Goal: Task Accomplishment & Management: Manage account settings

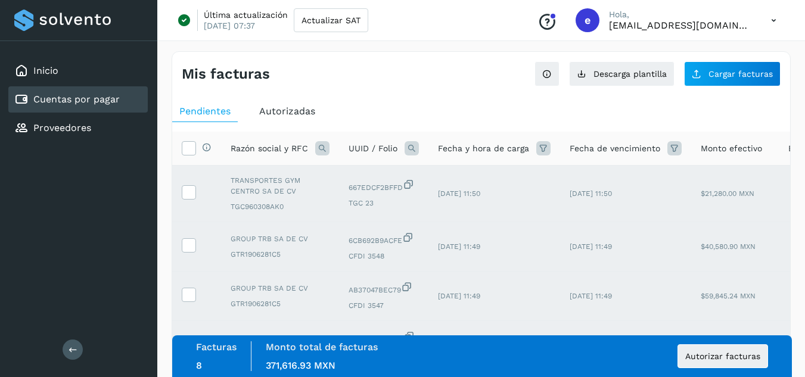
scroll to position [60, 0]
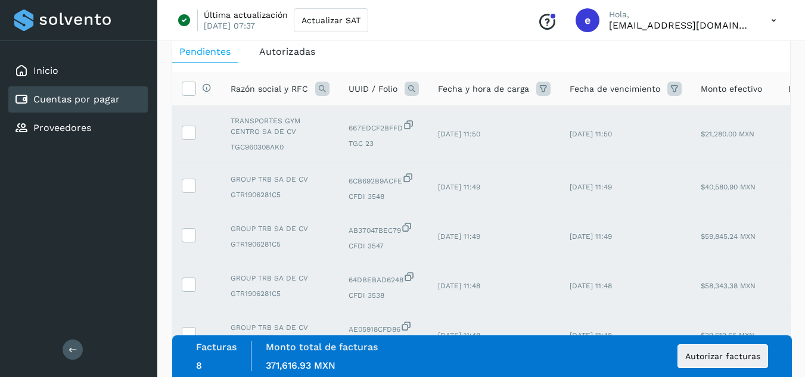
click at [108, 100] on link "Cuentas por pagar" at bounding box center [76, 99] width 86 height 11
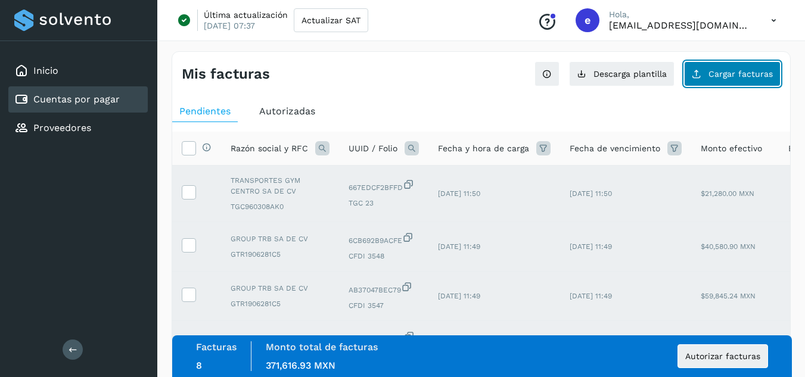
click at [748, 71] on span "Cargar facturas" at bounding box center [741, 74] width 64 height 8
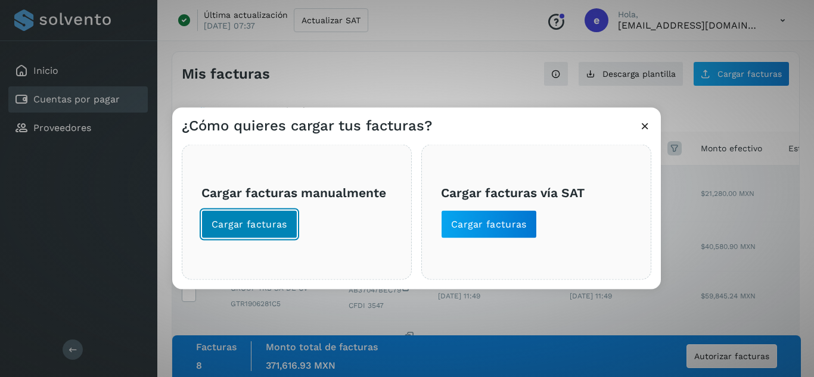
click at [253, 228] on span "Cargar facturas" at bounding box center [250, 224] width 76 height 13
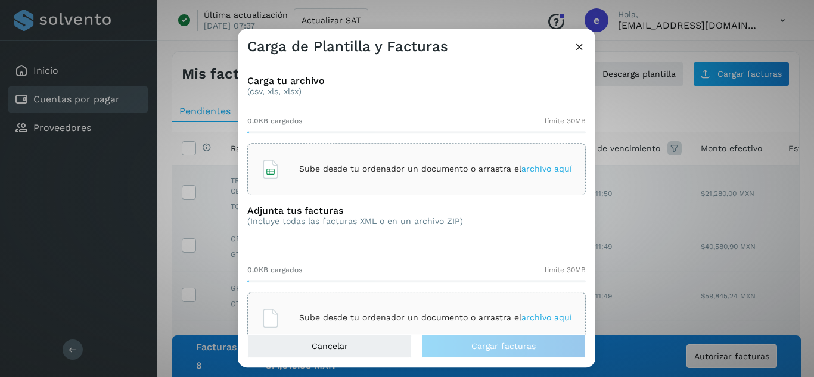
click at [360, 173] on p "Sube desde tu ordenador un documento o arrastra el archivo aquí" at bounding box center [435, 169] width 273 height 10
click at [380, 314] on p "Sube desde tu ordenador un documento o arrastra el archivo aquí" at bounding box center [435, 318] width 273 height 10
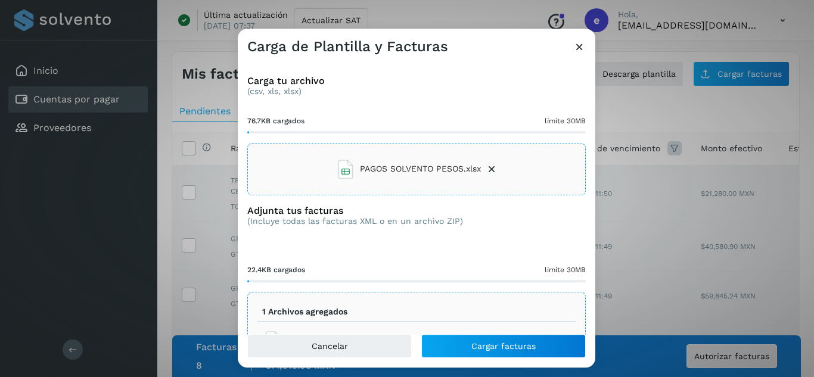
scroll to position [50, 0]
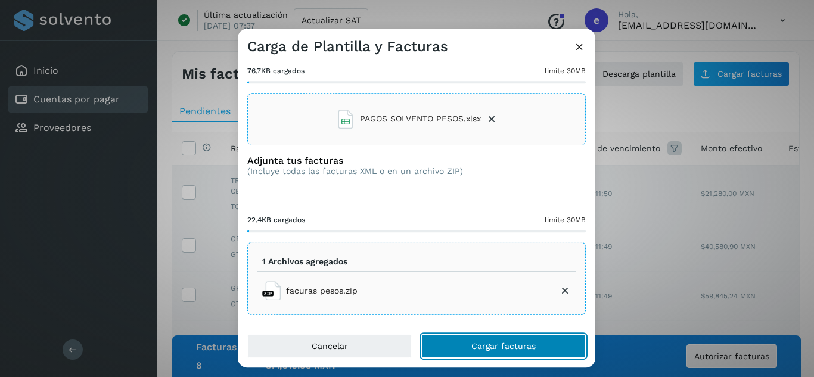
click at [467, 341] on button "Cargar facturas" at bounding box center [503, 346] width 165 height 24
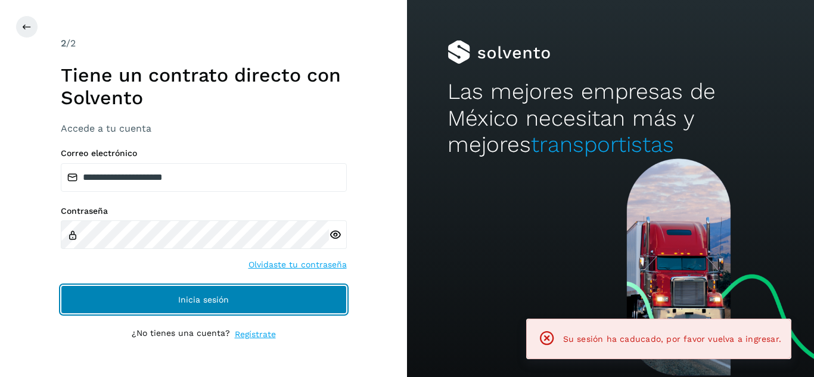
click at [253, 307] on button "Inicia sesión" at bounding box center [204, 300] width 286 height 29
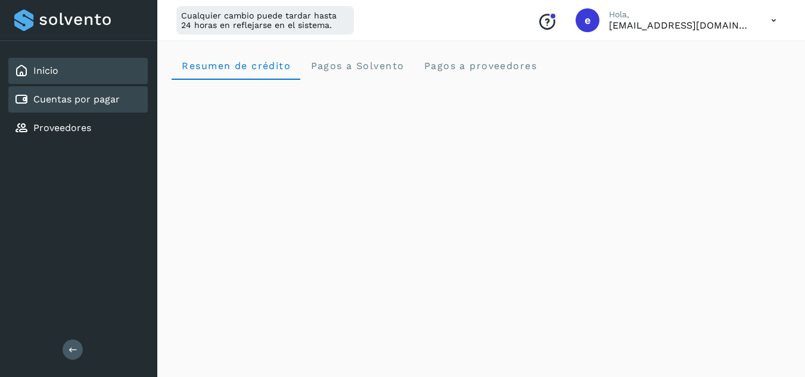
click at [39, 101] on link "Cuentas por pagar" at bounding box center [76, 99] width 86 height 11
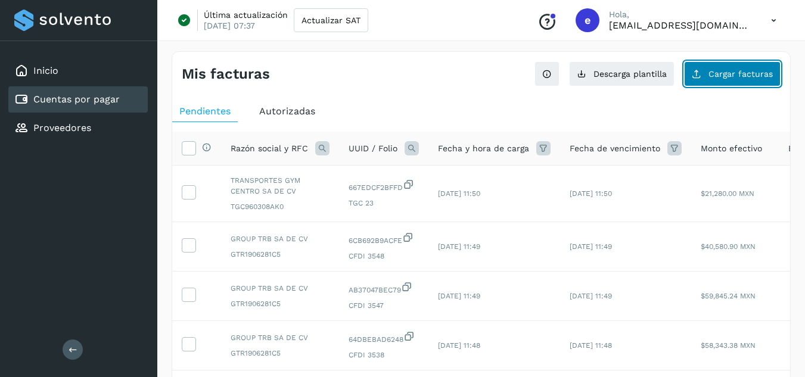
click at [722, 79] on button "Cargar facturas" at bounding box center [732, 73] width 97 height 25
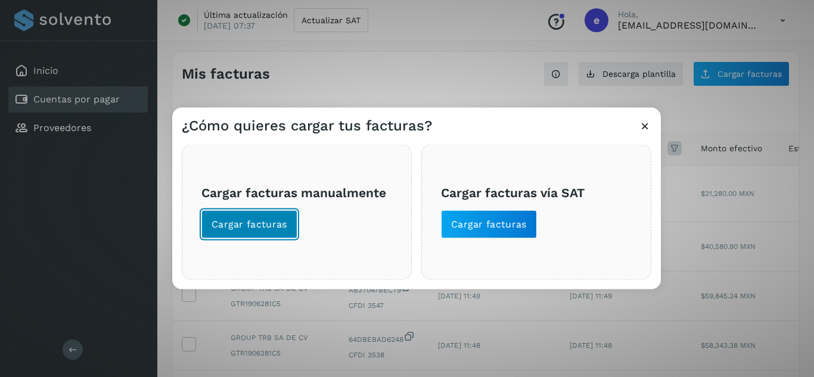
click at [256, 234] on button "Cargar facturas" at bounding box center [249, 224] width 96 height 29
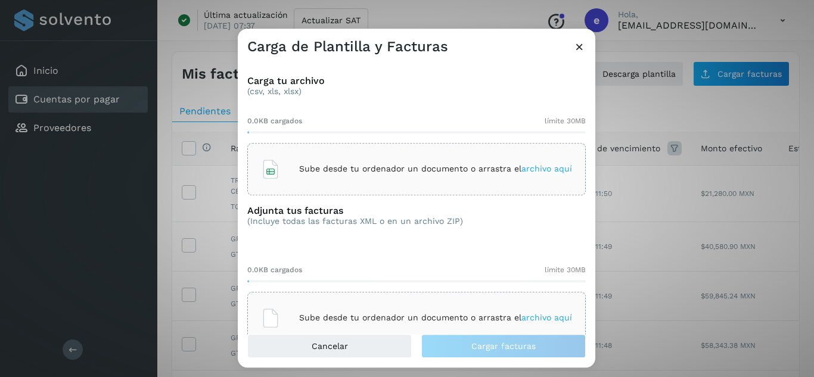
click at [387, 169] on p "Sube desde tu ordenador un documento o arrastra el archivo aquí" at bounding box center [435, 169] width 273 height 10
click at [581, 48] on icon at bounding box center [579, 47] width 13 height 13
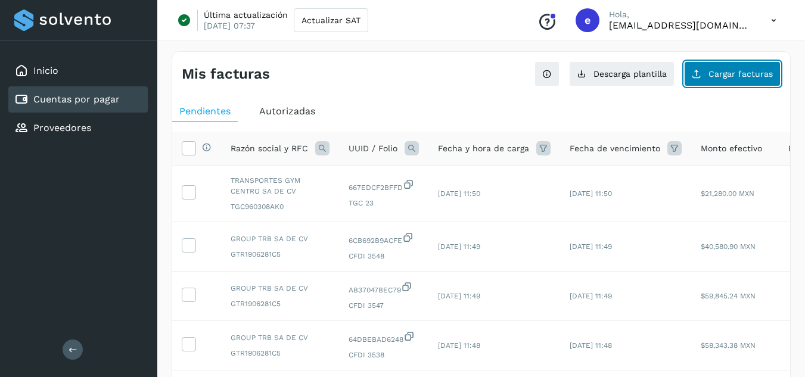
click at [733, 73] on span "Cargar facturas" at bounding box center [741, 74] width 64 height 8
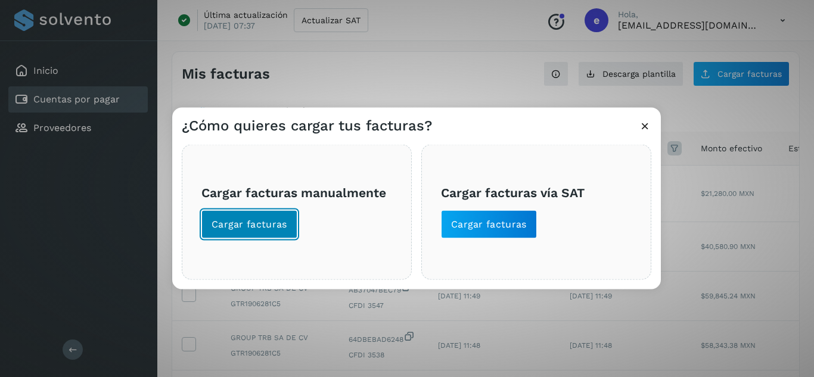
click at [264, 224] on span "Cargar facturas" at bounding box center [250, 224] width 76 height 13
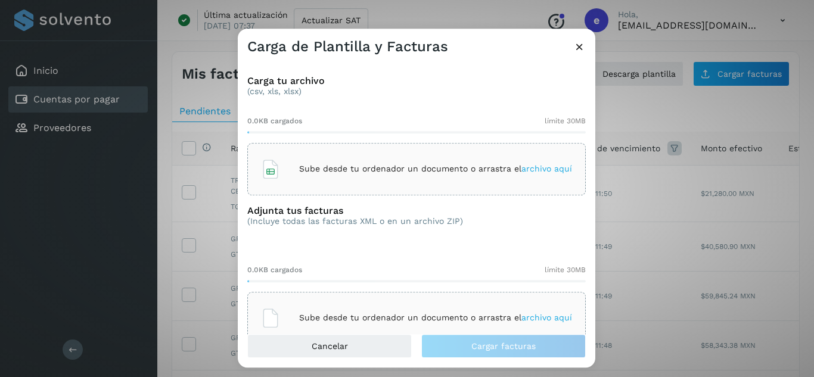
click at [322, 170] on p "Sube desde tu ordenador un documento o arrastra el archivo aquí" at bounding box center [435, 169] width 273 height 10
click at [386, 309] on div "Sube desde tu ordenador un documento o arrastra el archivo aquí" at bounding box center [416, 318] width 311 height 32
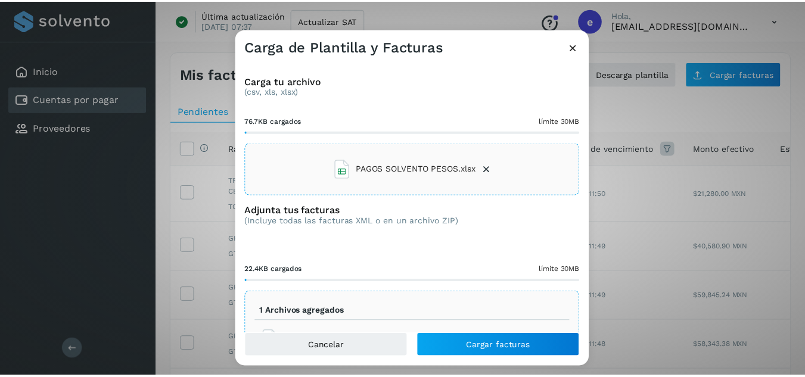
scroll to position [50, 0]
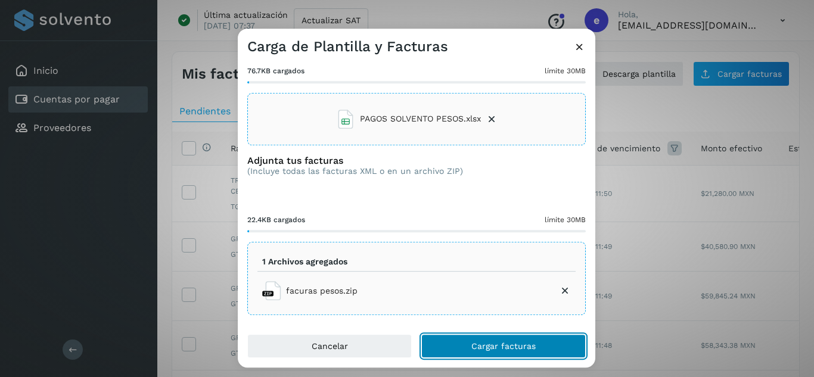
click at [489, 347] on span "Cargar facturas" at bounding box center [503, 346] width 64 height 8
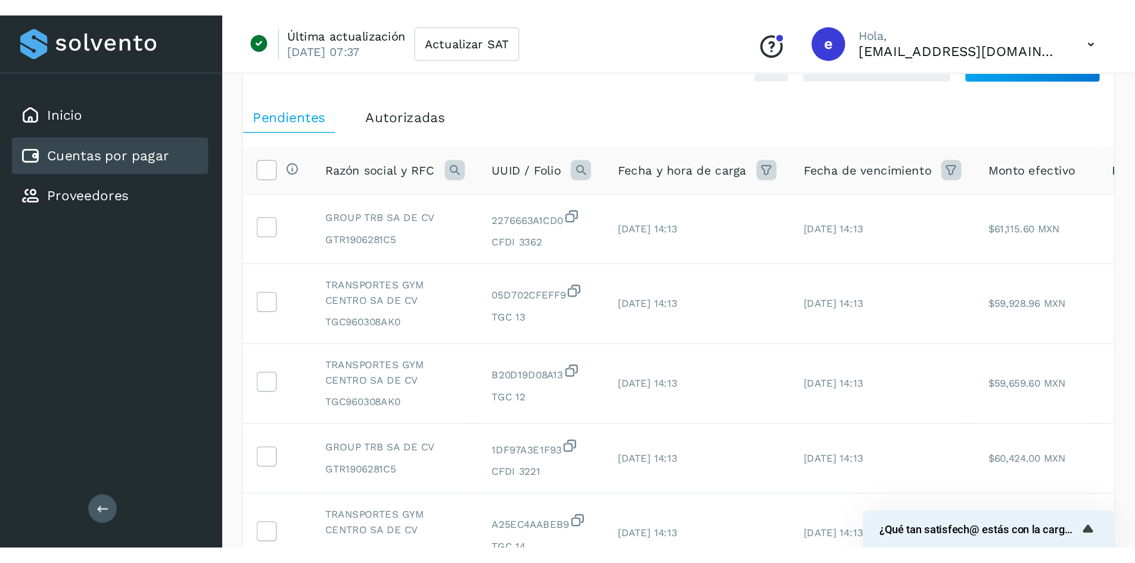
scroll to position [60, 0]
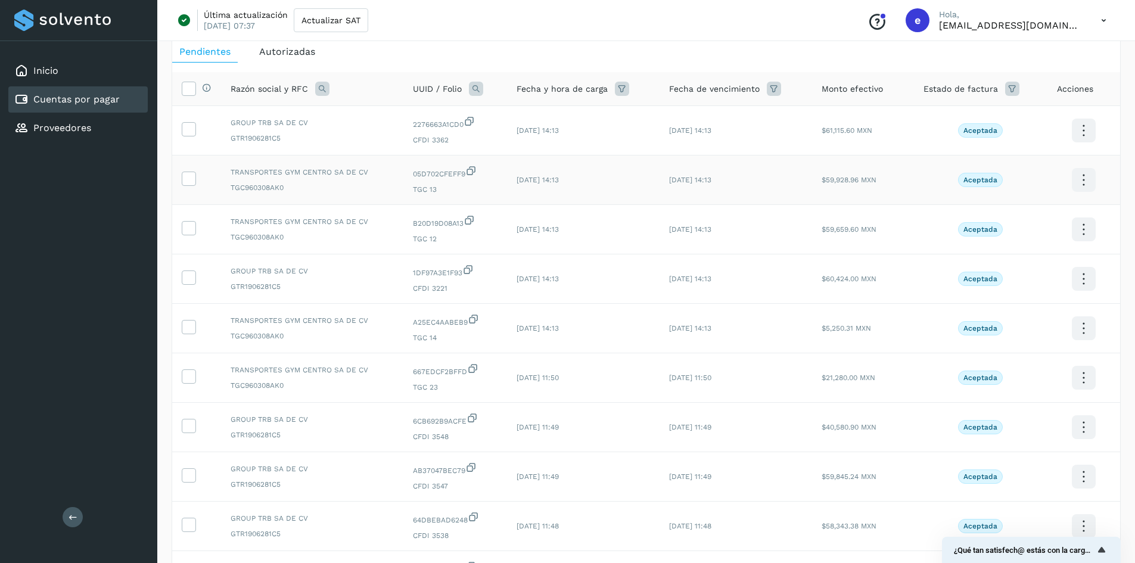
click at [301, 197] on td "TRANSPORTES GYM CENTRO SA DE CV TGC960308AK0" at bounding box center [312, 180] width 182 height 49
click at [188, 120] on td at bounding box center [196, 130] width 49 height 49
click at [188, 131] on icon at bounding box center [188, 128] width 13 height 13
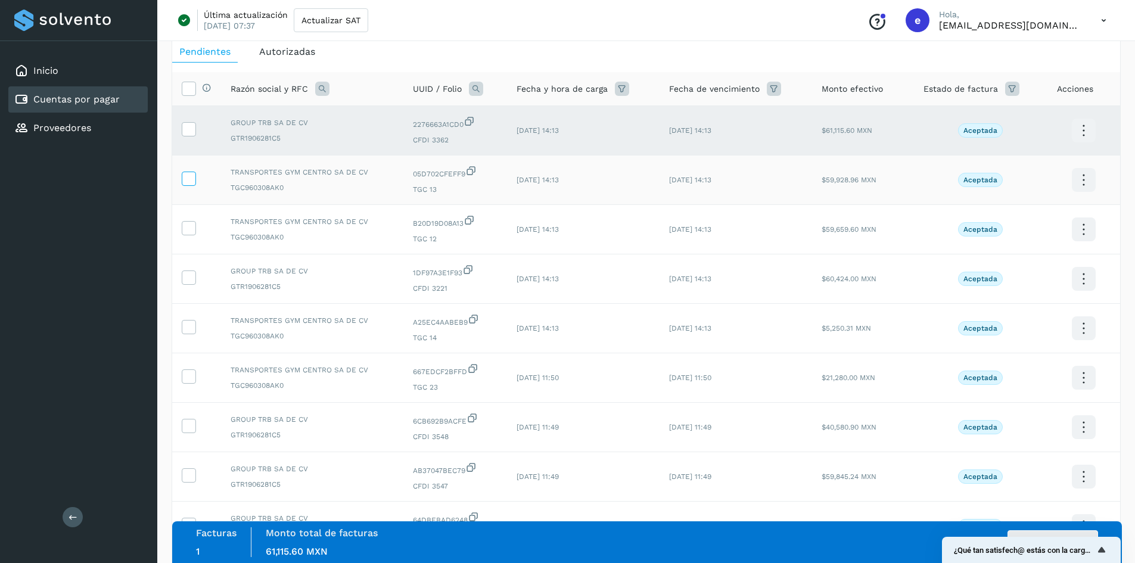
click at [187, 173] on icon at bounding box center [188, 178] width 13 height 13
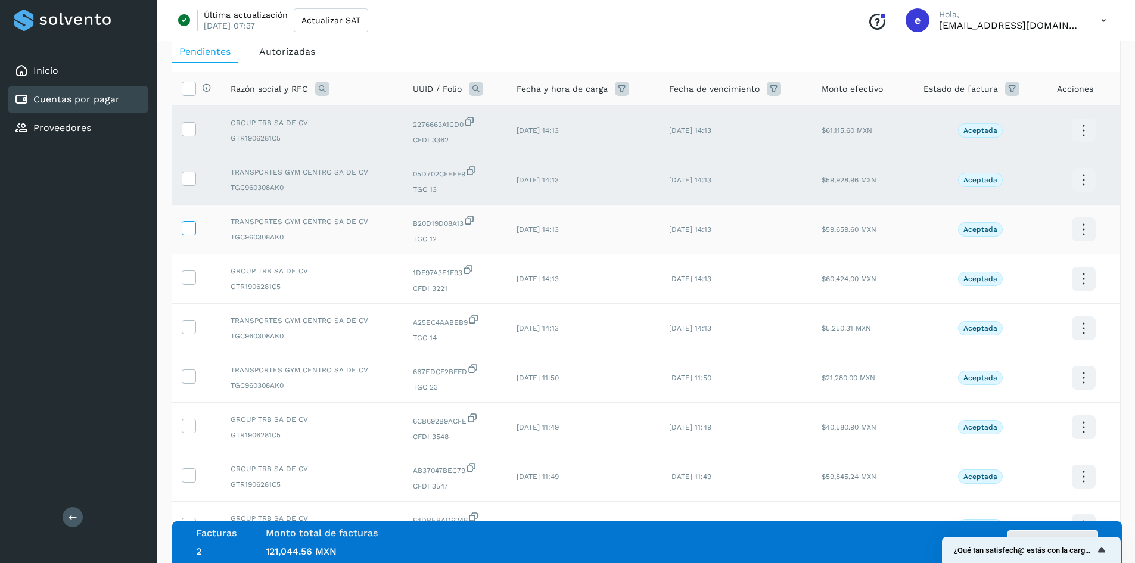
click at [191, 225] on icon at bounding box center [188, 227] width 13 height 13
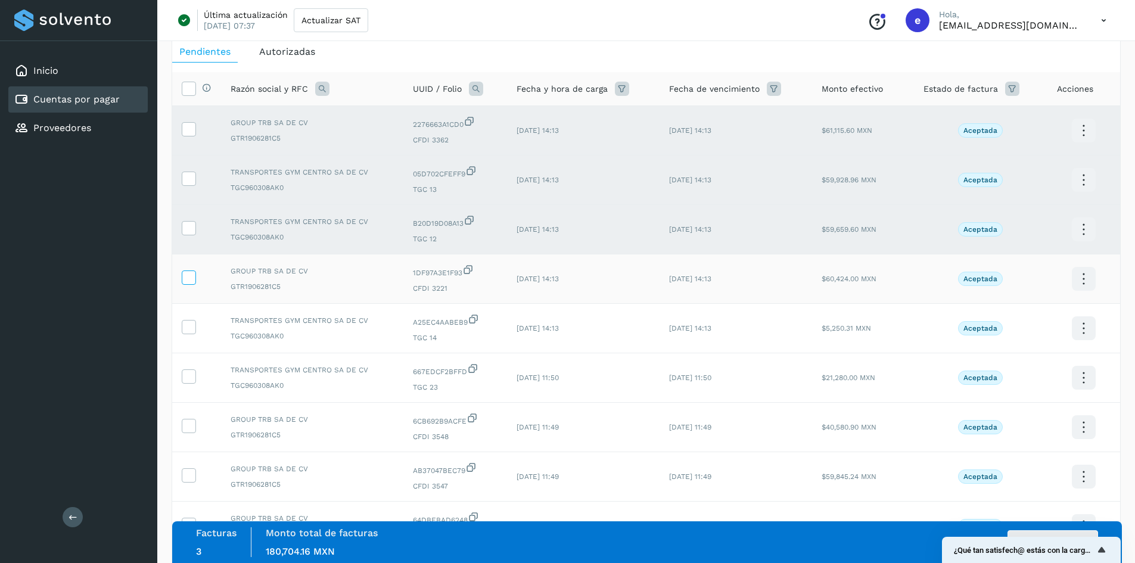
click at [193, 280] on icon at bounding box center [188, 277] width 13 height 13
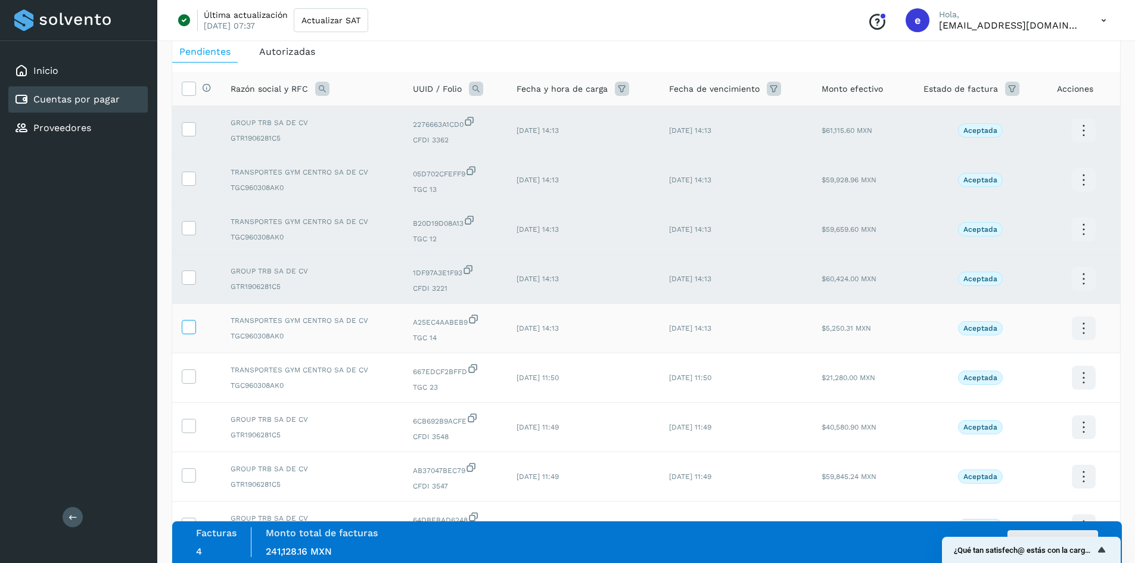
click at [188, 325] on icon at bounding box center [188, 326] width 13 height 13
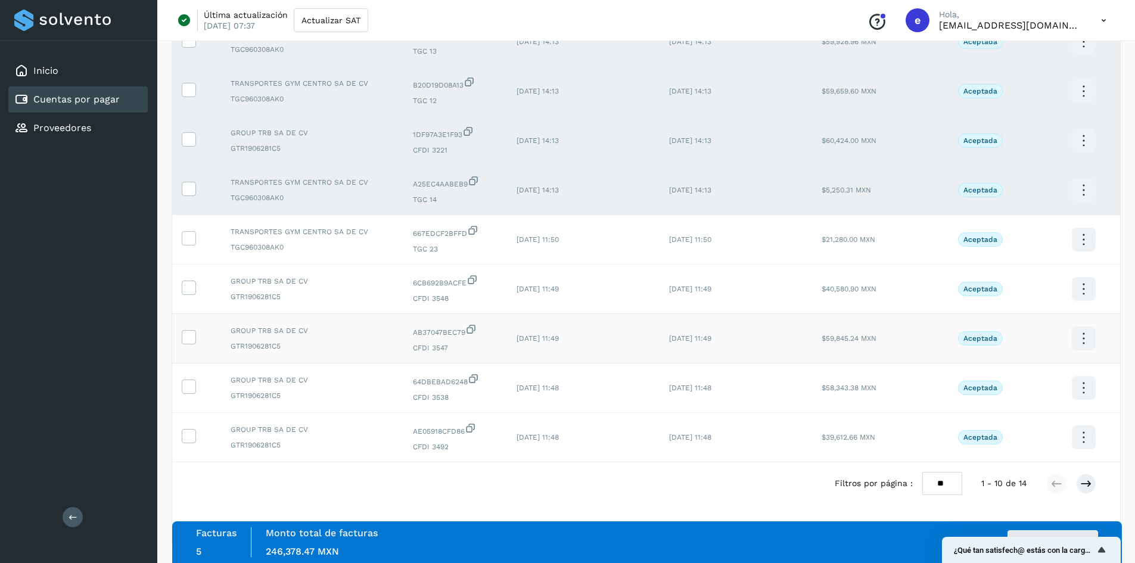
scroll to position [198, 0]
click at [191, 240] on icon at bounding box center [188, 237] width 13 height 13
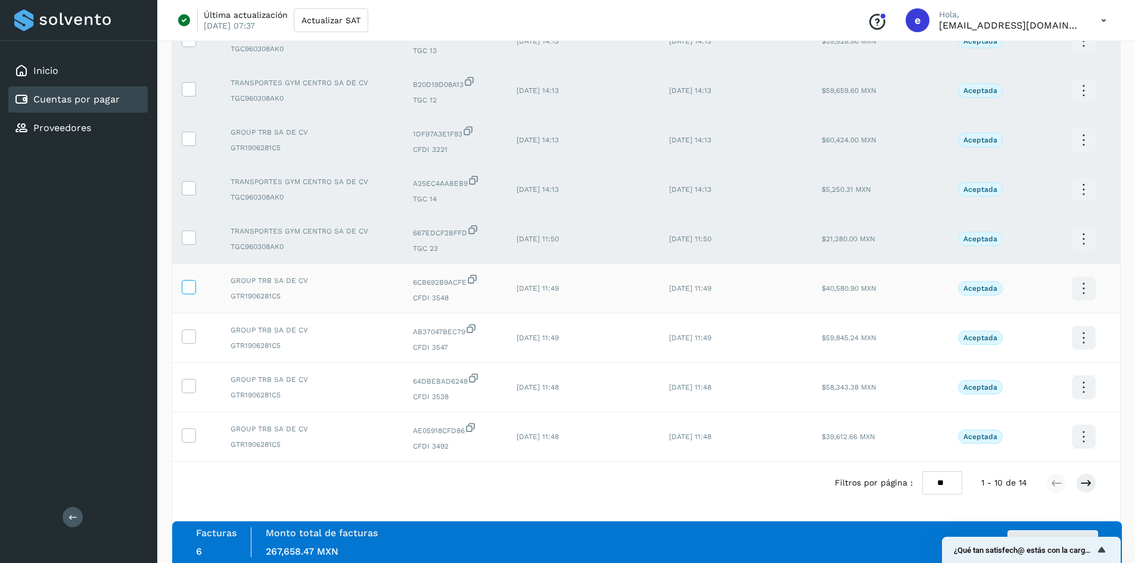
click at [194, 280] on icon at bounding box center [188, 286] width 13 height 13
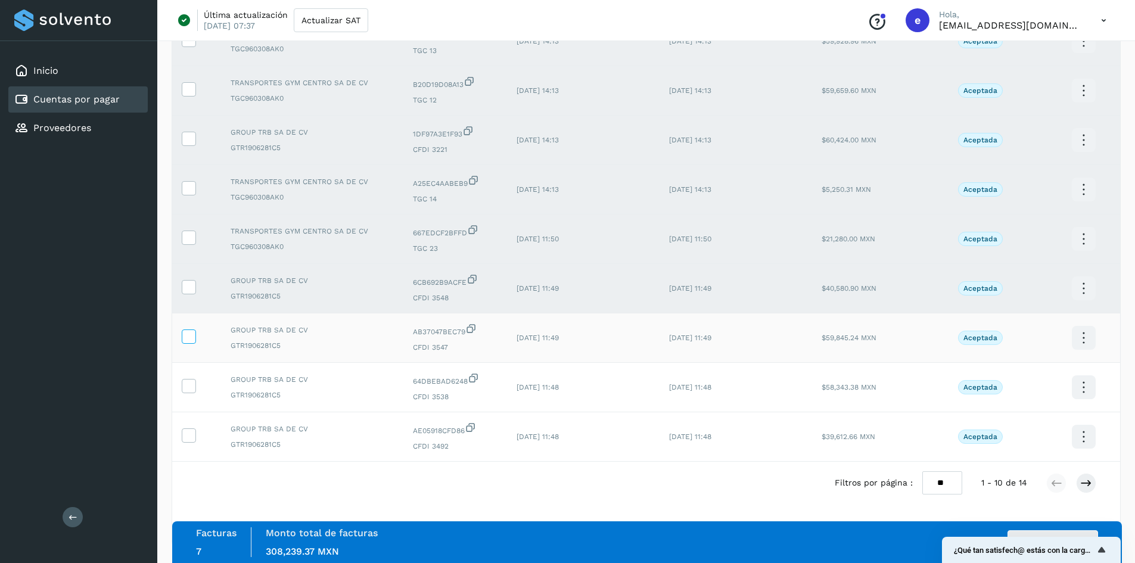
click at [184, 338] on icon at bounding box center [188, 336] width 13 height 13
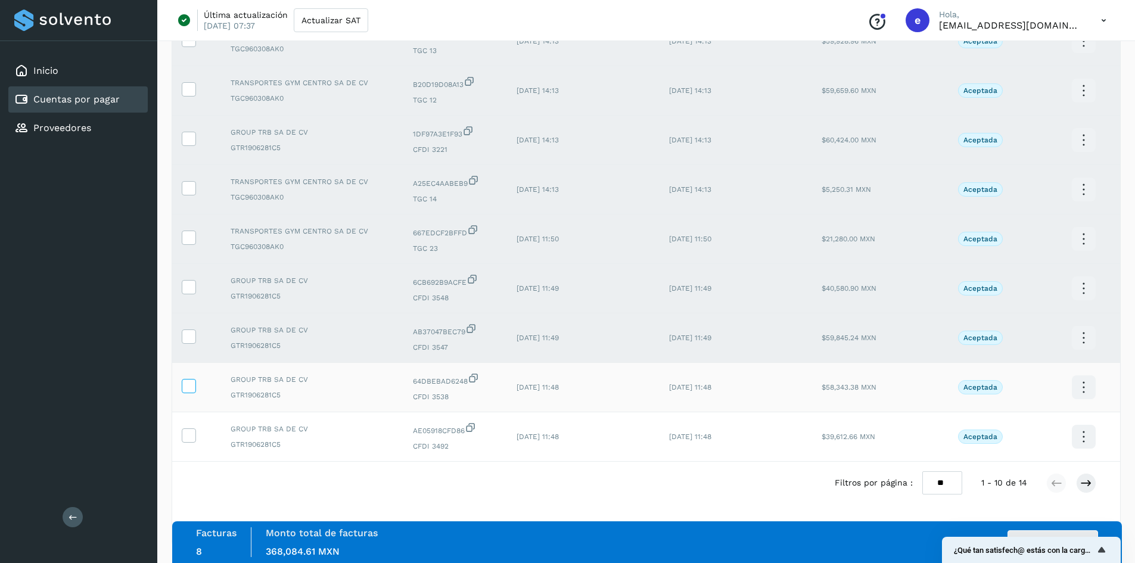
click at [186, 377] on icon at bounding box center [188, 385] width 13 height 13
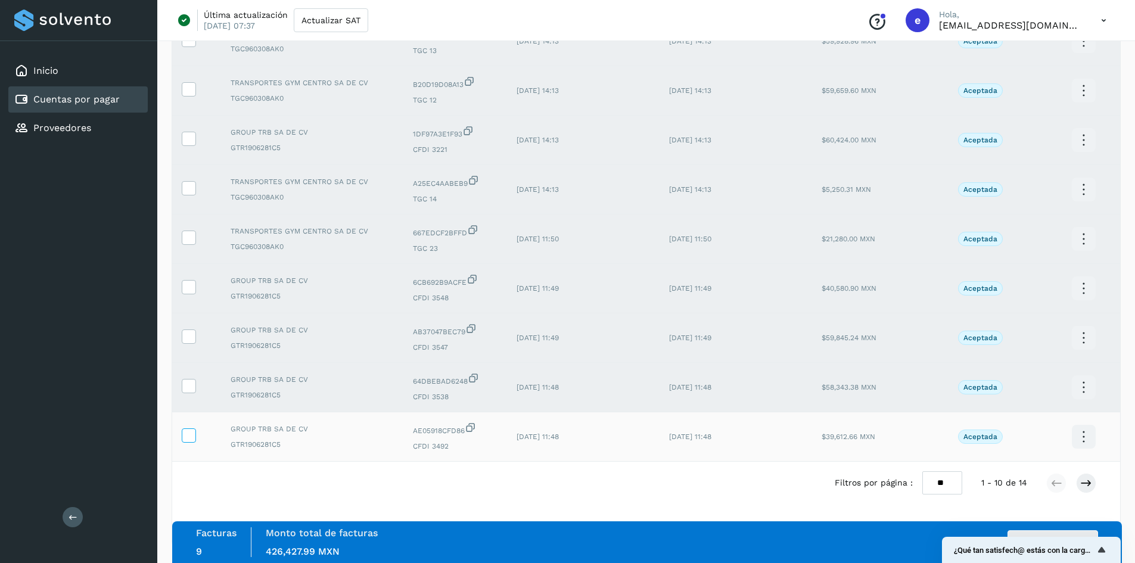
click at [190, 377] on icon at bounding box center [188, 435] width 13 height 13
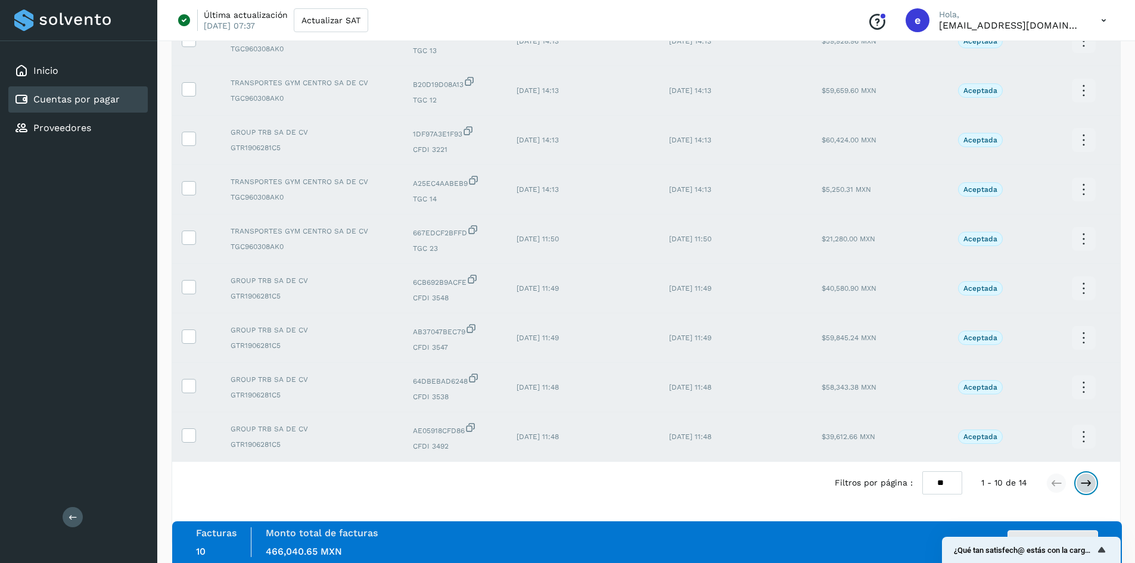
click at [805, 377] on icon at bounding box center [1087, 483] width 12 height 12
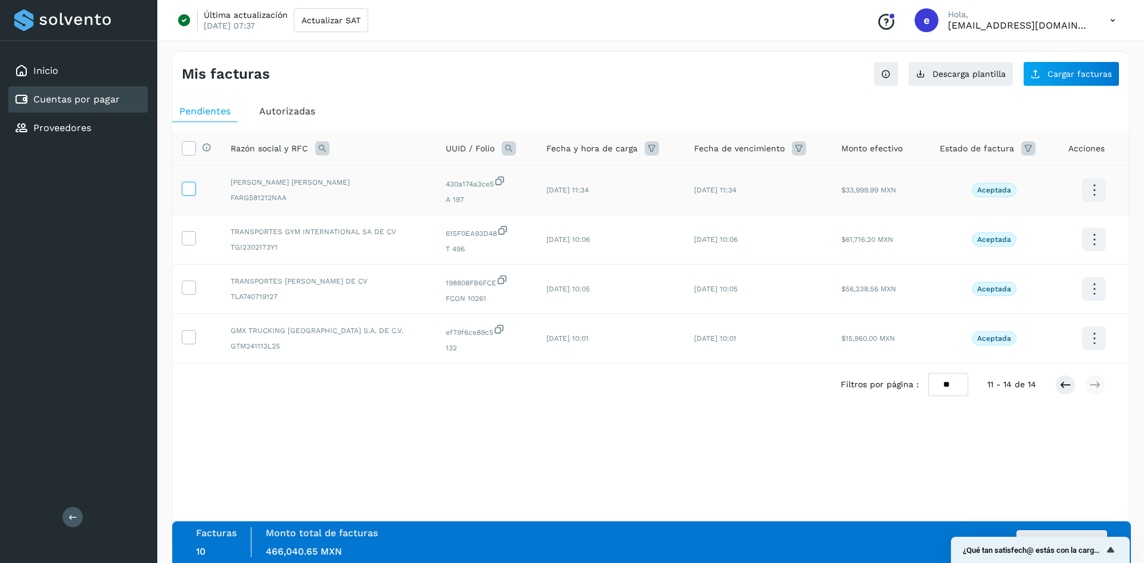
click at [192, 192] on icon at bounding box center [188, 188] width 13 height 13
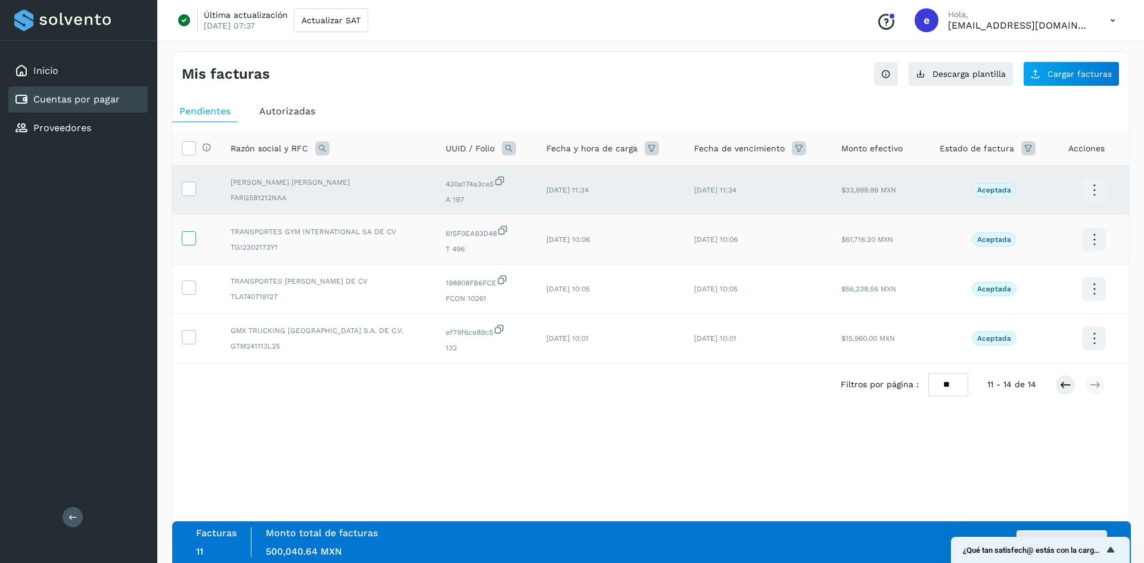
click at [191, 237] on icon at bounding box center [188, 237] width 13 height 13
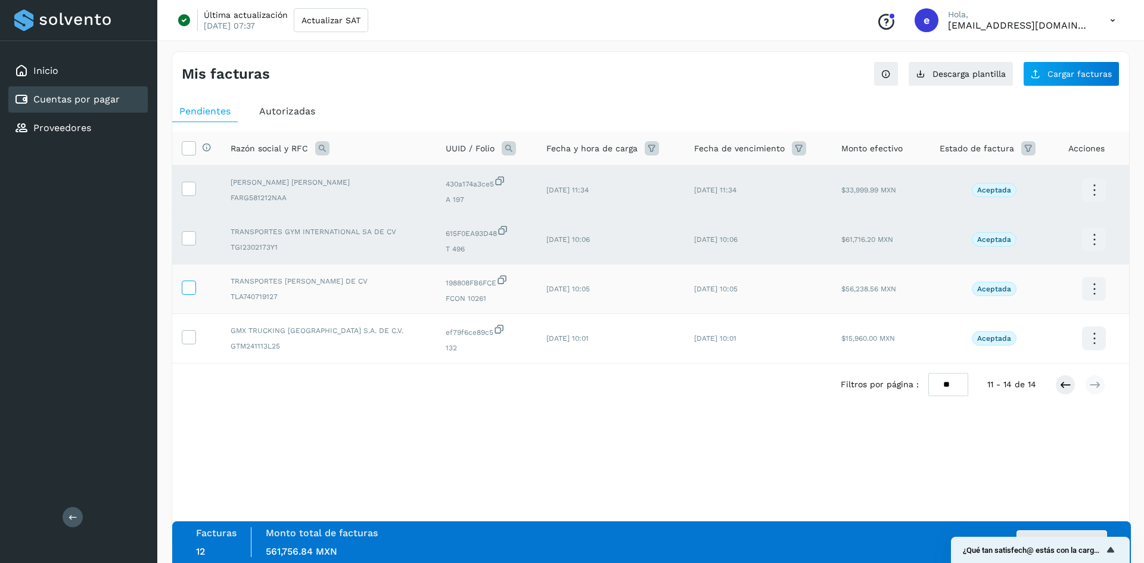
click at [190, 288] on icon at bounding box center [188, 287] width 13 height 13
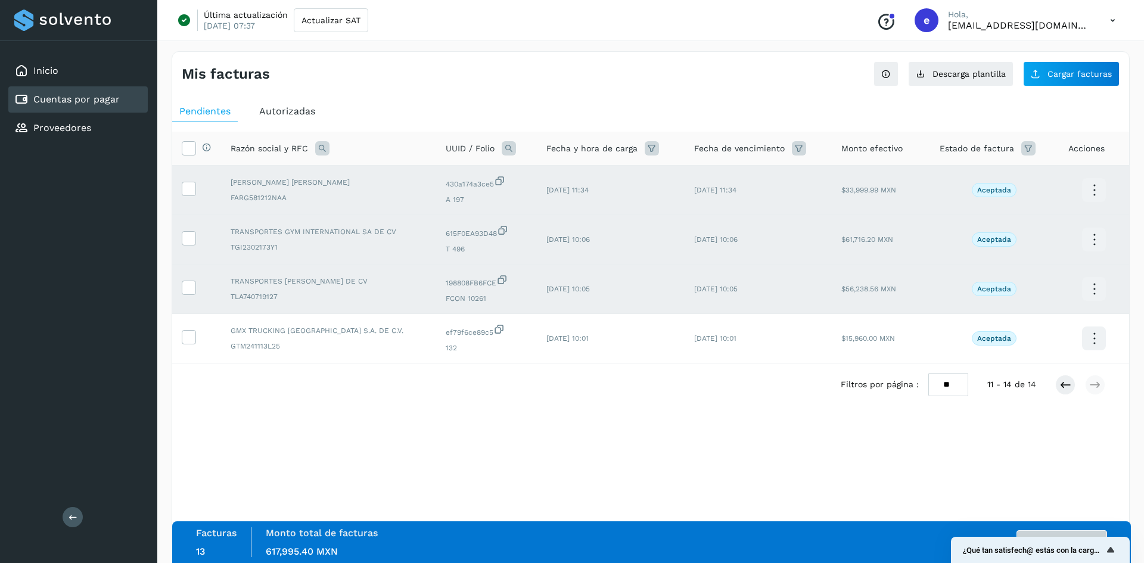
click at [805, 377] on div "Autorizar facturas" at bounding box center [1059, 542] width 97 height 24
click at [805, 377] on button "Autorizar facturas" at bounding box center [1062, 542] width 91 height 24
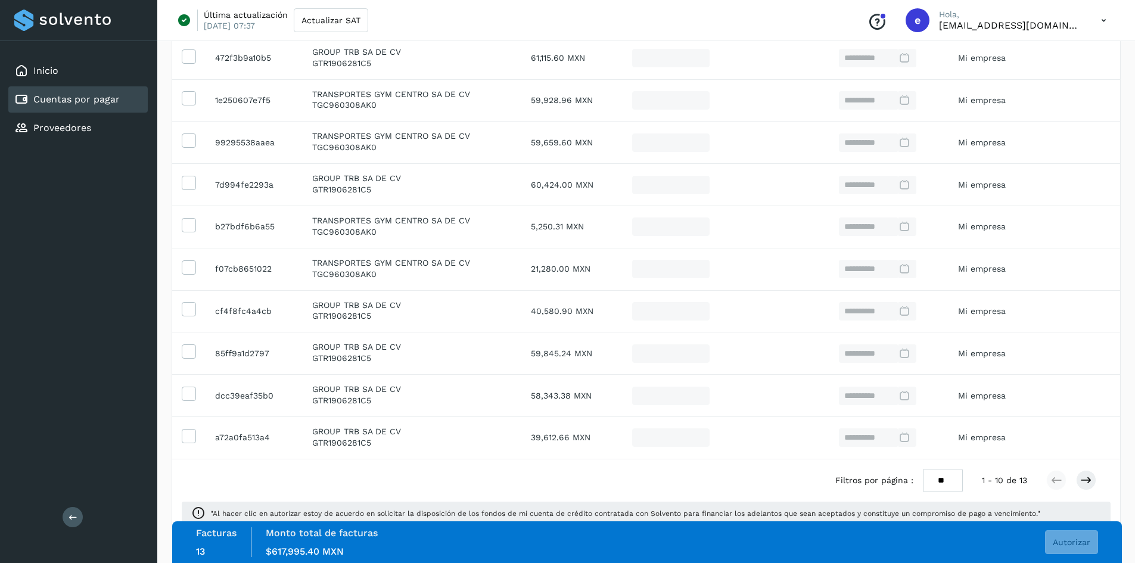
scroll to position [241, 0]
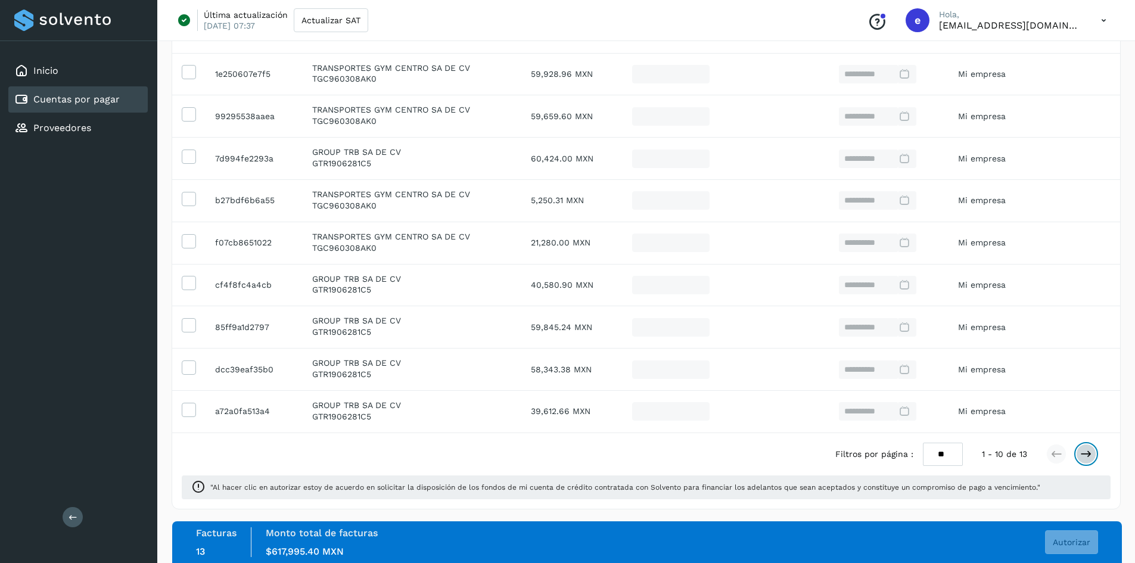
click at [805, 377] on icon at bounding box center [1087, 454] width 12 height 12
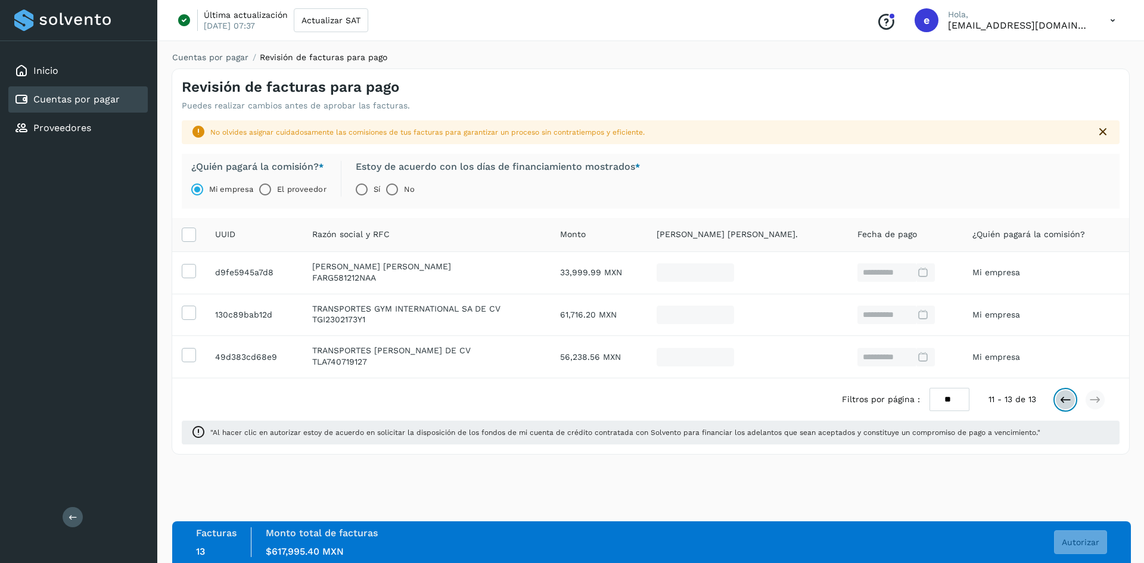
click at [805, 377] on button at bounding box center [1066, 400] width 20 height 20
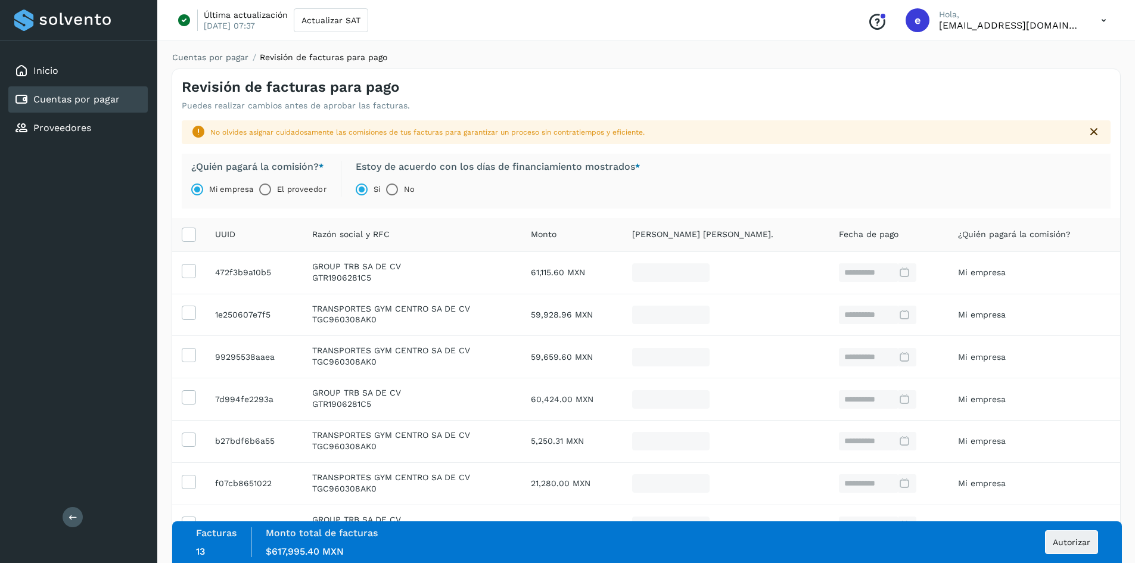
scroll to position [241, 0]
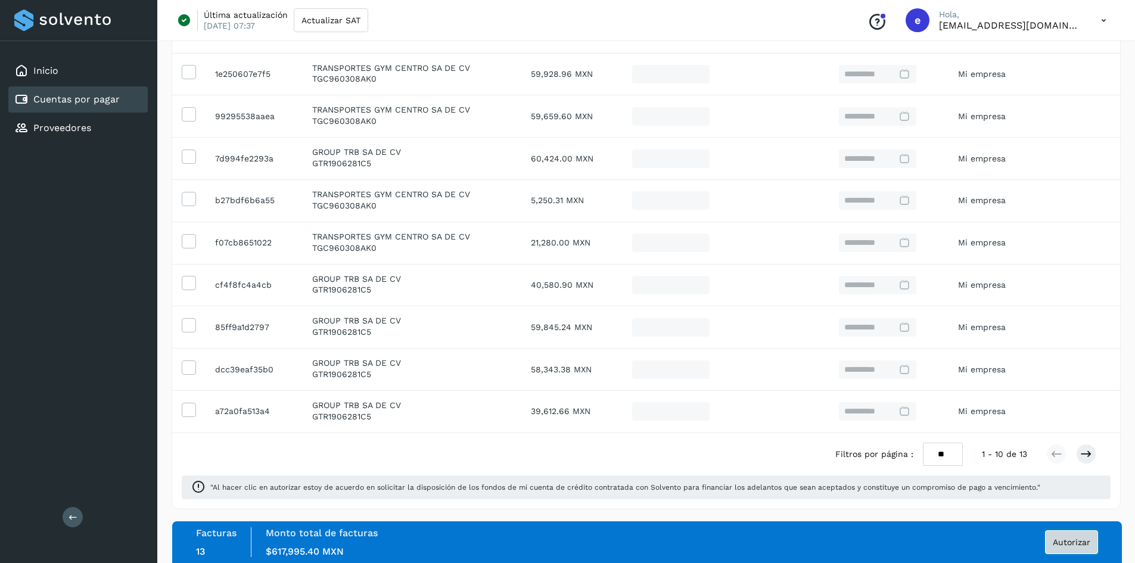
click at [805, 377] on span "Autorizar" at bounding box center [1072, 542] width 38 height 8
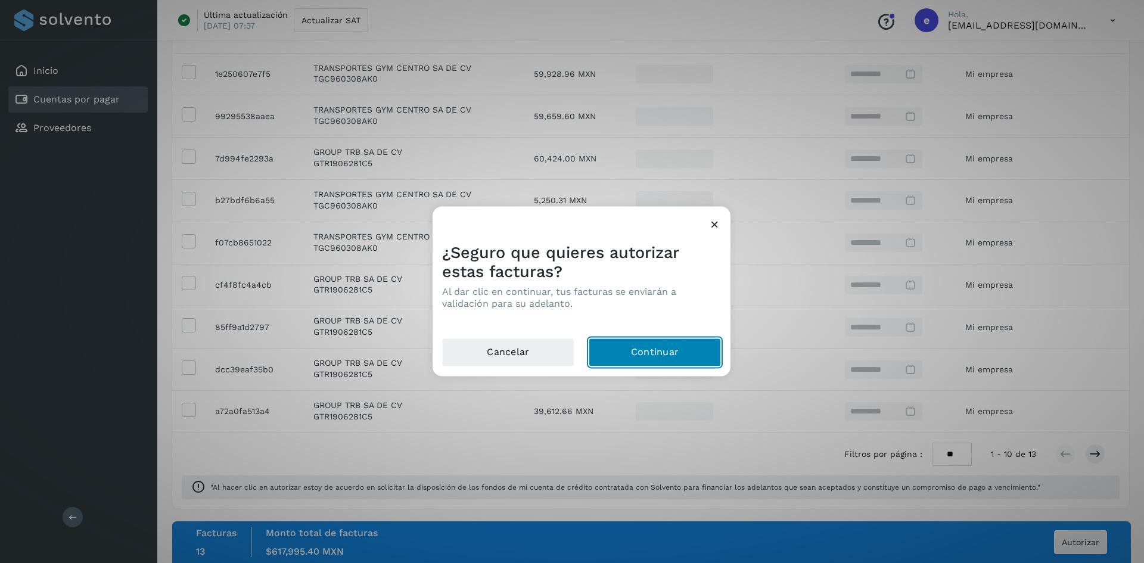
click at [661, 353] on button "Continuar" at bounding box center [655, 352] width 132 height 29
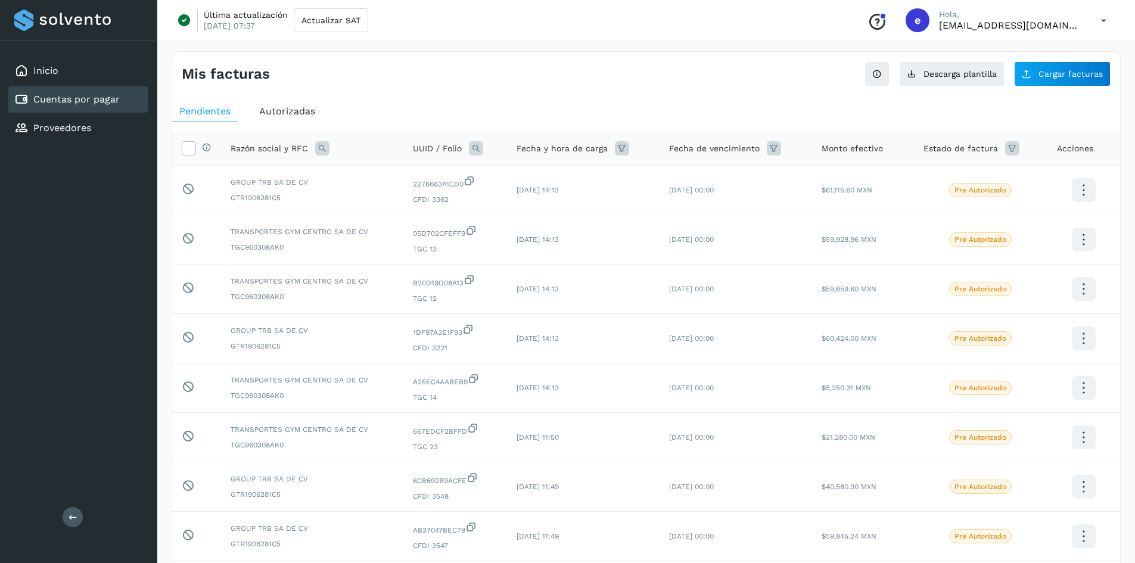
click at [805, 24] on icon at bounding box center [1104, 20] width 24 height 24
click at [805, 85] on div "Cerrar sesión" at bounding box center [1045, 77] width 142 height 23
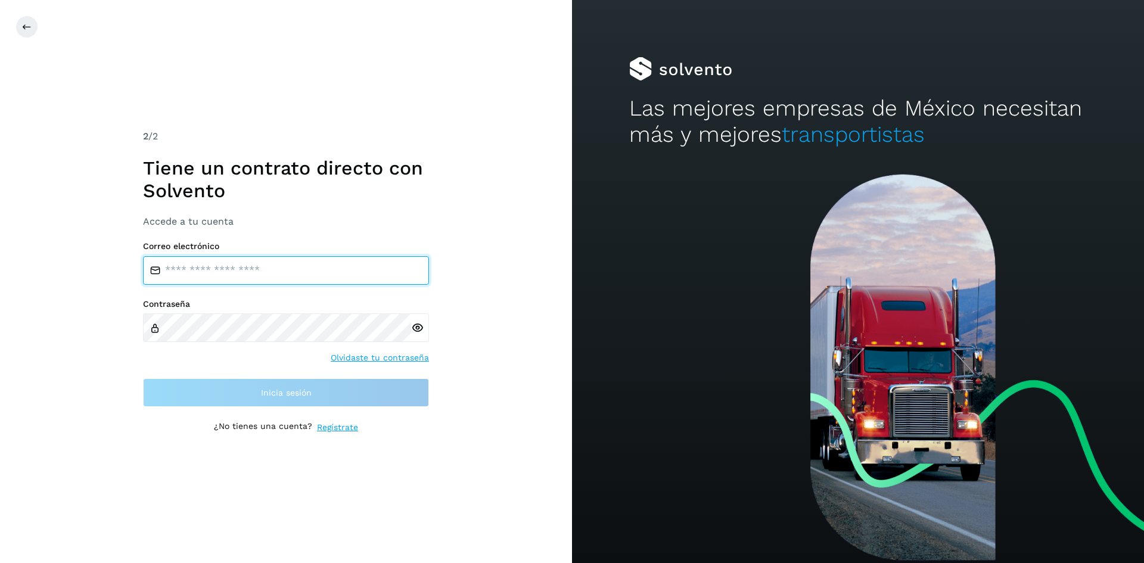
type input "**********"
